Goal: Find specific page/section: Find specific page/section

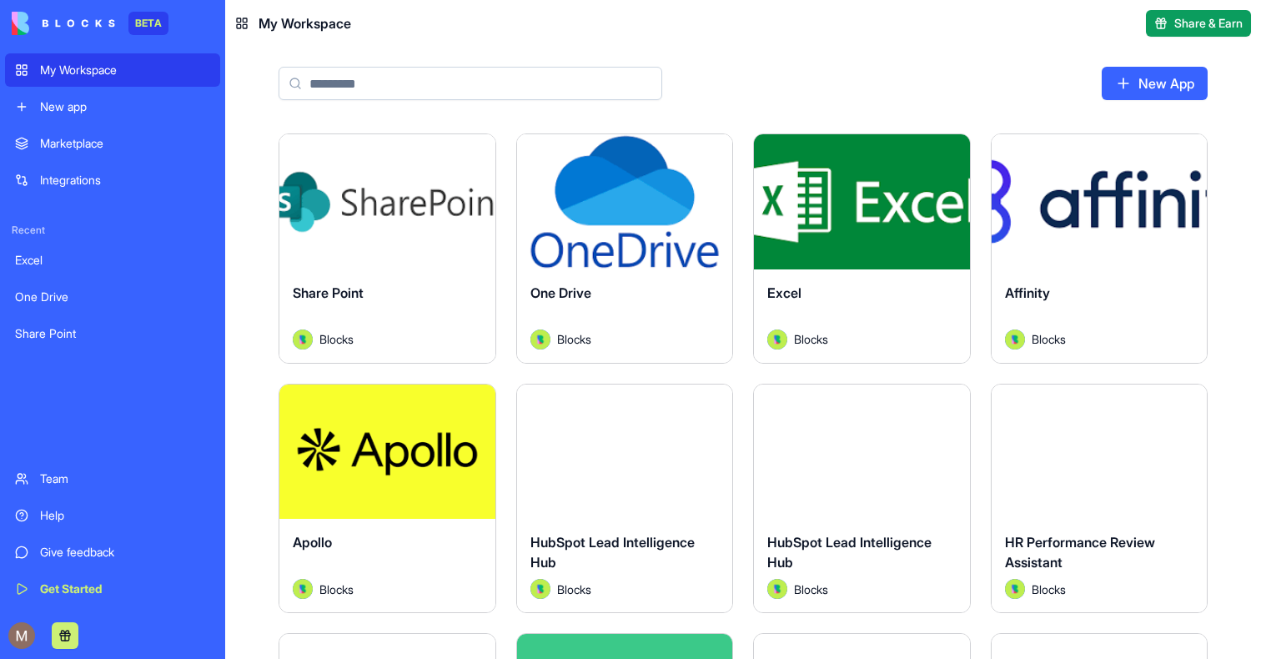
click at [80, 81] on link "My Workspace" at bounding box center [112, 69] width 215 height 33
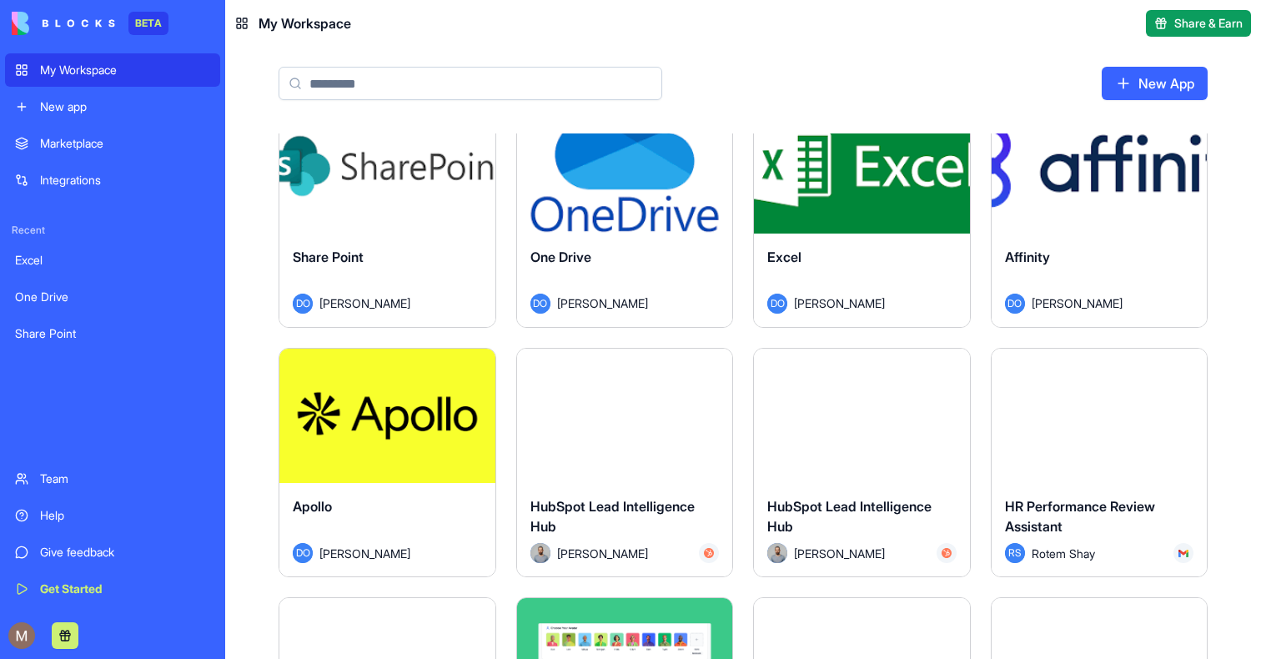
scroll to position [39, 0]
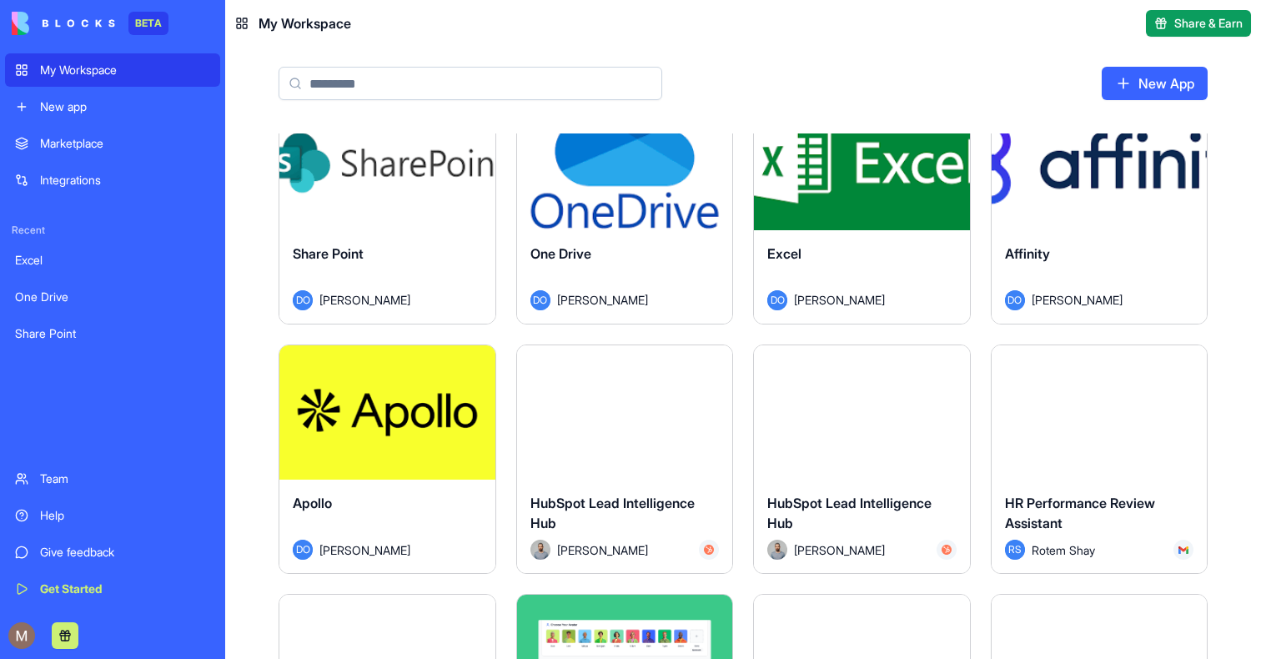
click at [10, 644] on div at bounding box center [112, 635] width 215 height 47
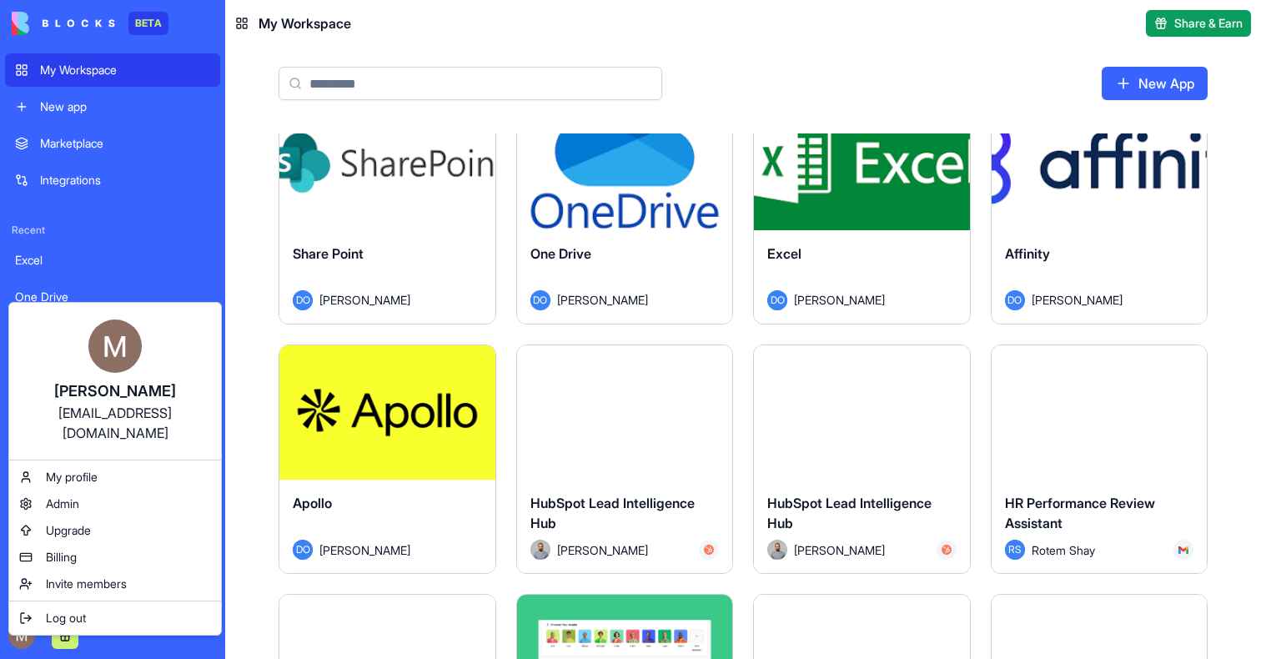
click at [253, 290] on html "BETA My Workspace New app Marketplace Integrations Recent Excel One Drive Share…" at bounding box center [630, 329] width 1261 height 659
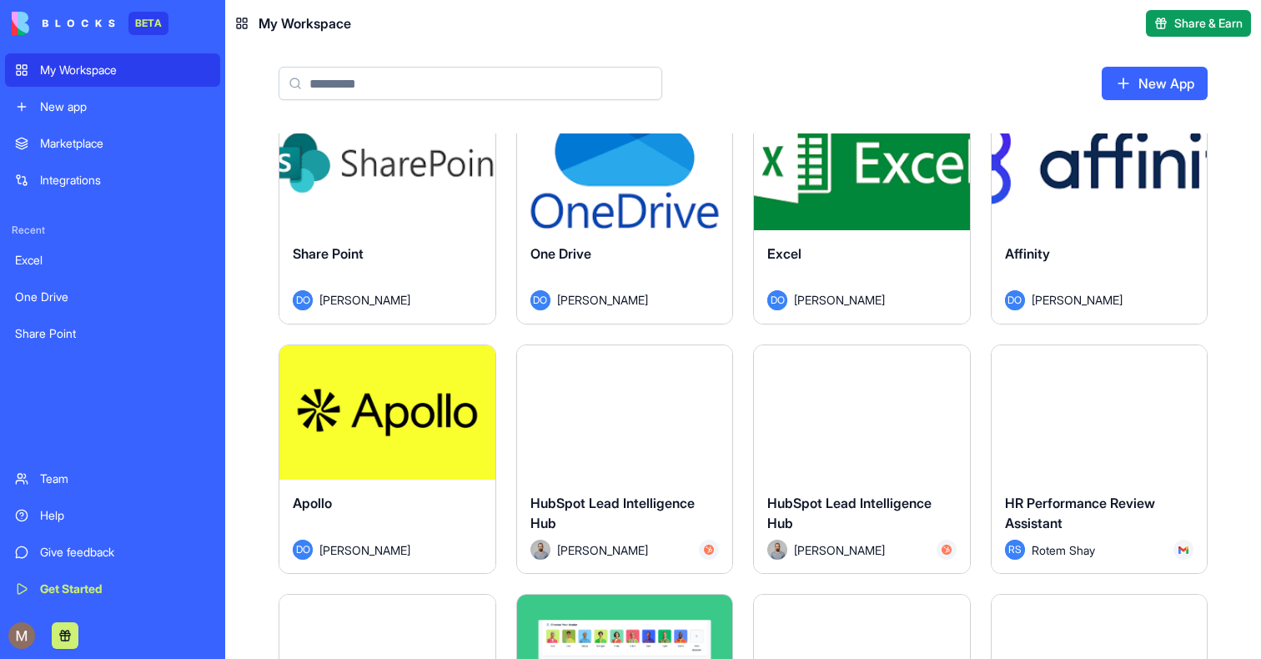
scroll to position [0, 0]
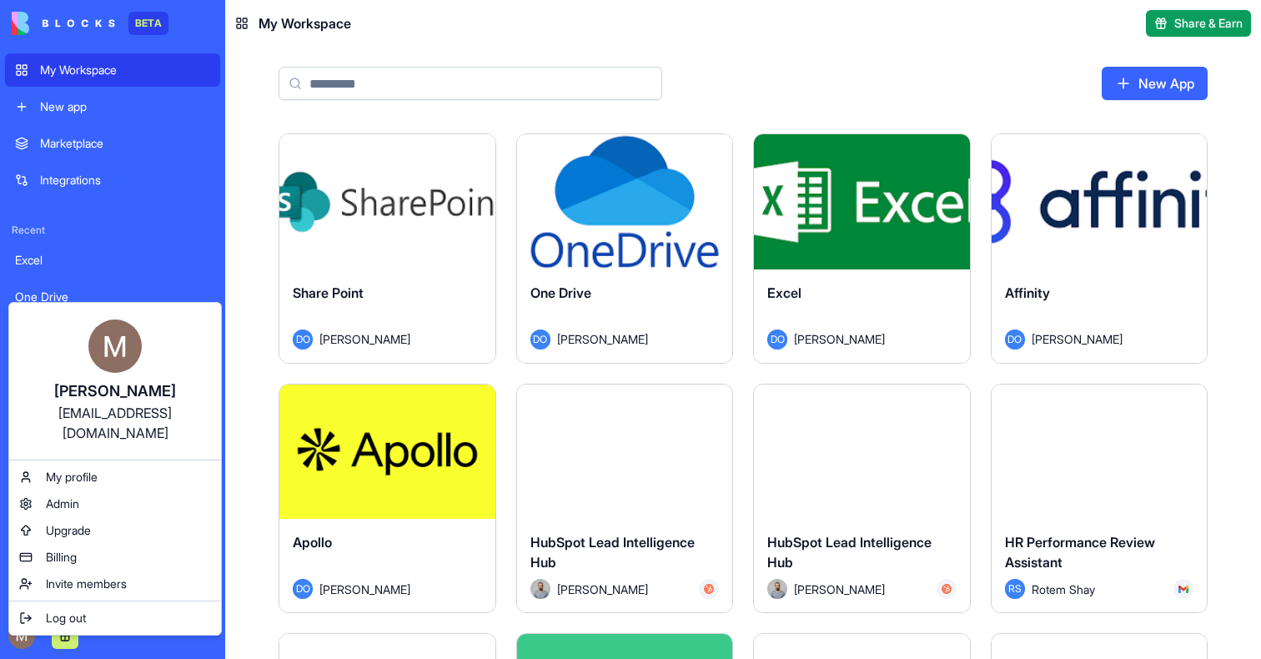
click at [13, 641] on html "BETA My Workspace New app Marketplace Integrations Recent Excel One Drive Share…" at bounding box center [630, 329] width 1261 height 659
